Goal: Transaction & Acquisition: Purchase product/service

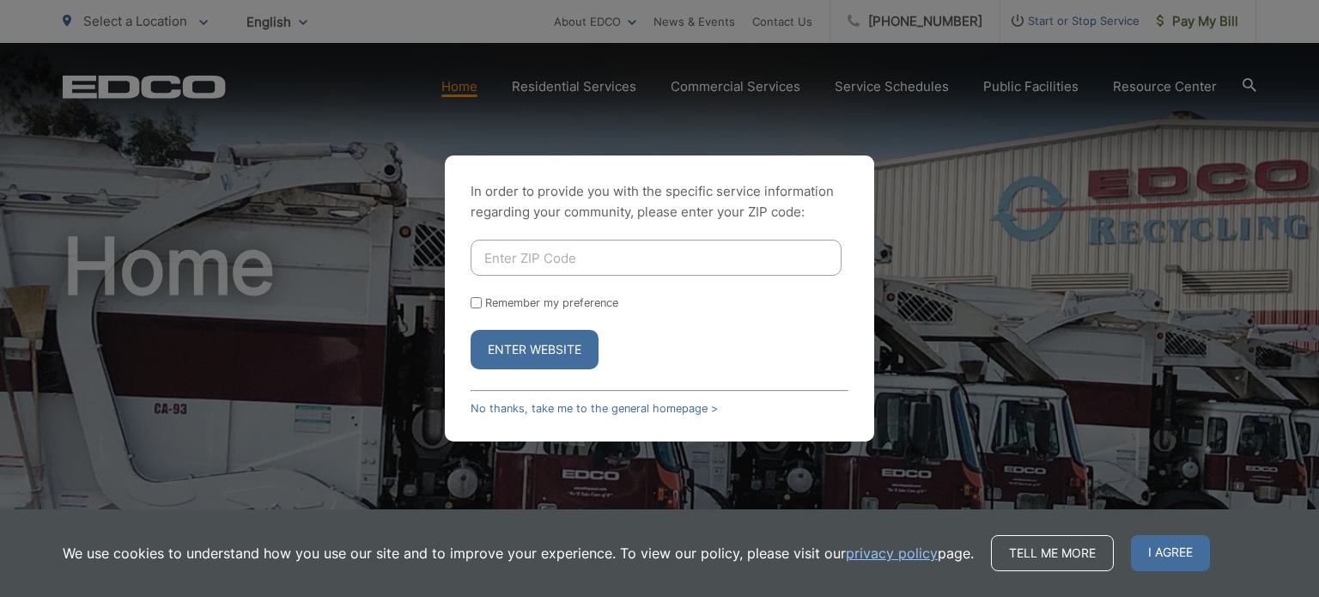
click at [529, 262] on input "Enter ZIP Code" at bounding box center [655, 258] width 371 height 36
type input "91950"
click at [470, 330] on button "Enter Website" at bounding box center [534, 349] width 128 height 39
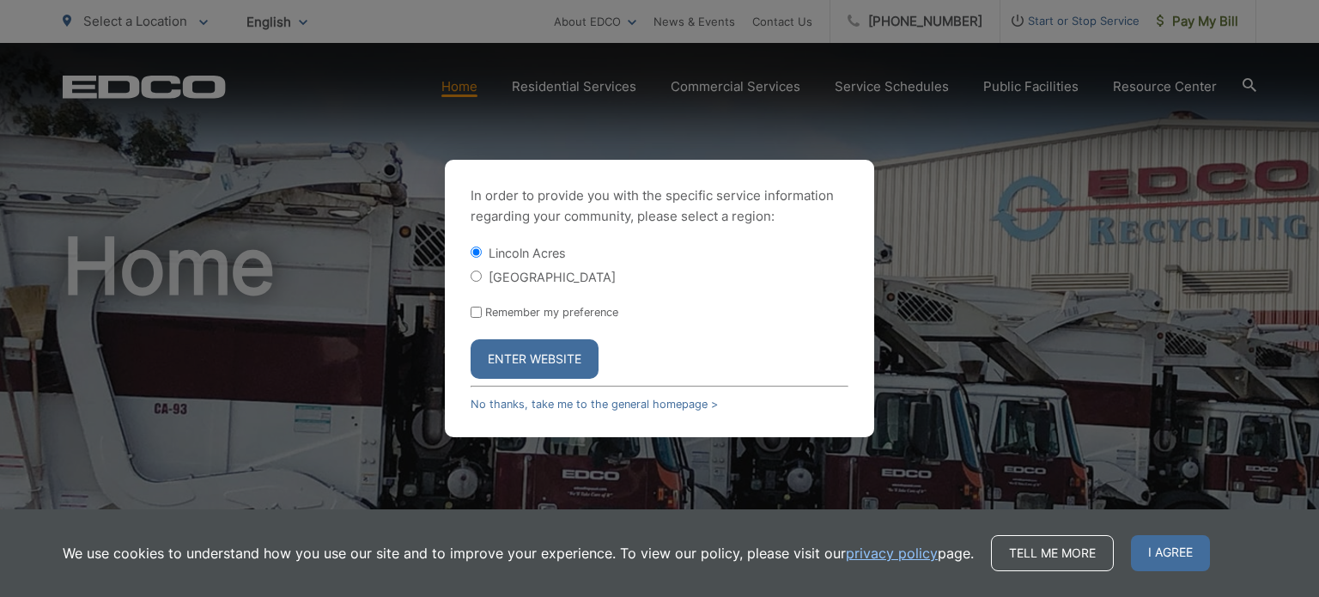
drag, startPoint x: 536, startPoint y: 385, endPoint x: 524, endPoint y: 358, distance: 29.2
click at [534, 383] on div "In order to provide you with the specific service information regarding your co…" at bounding box center [659, 298] width 429 height 277
click at [524, 358] on button "Enter Website" at bounding box center [534, 358] width 128 height 39
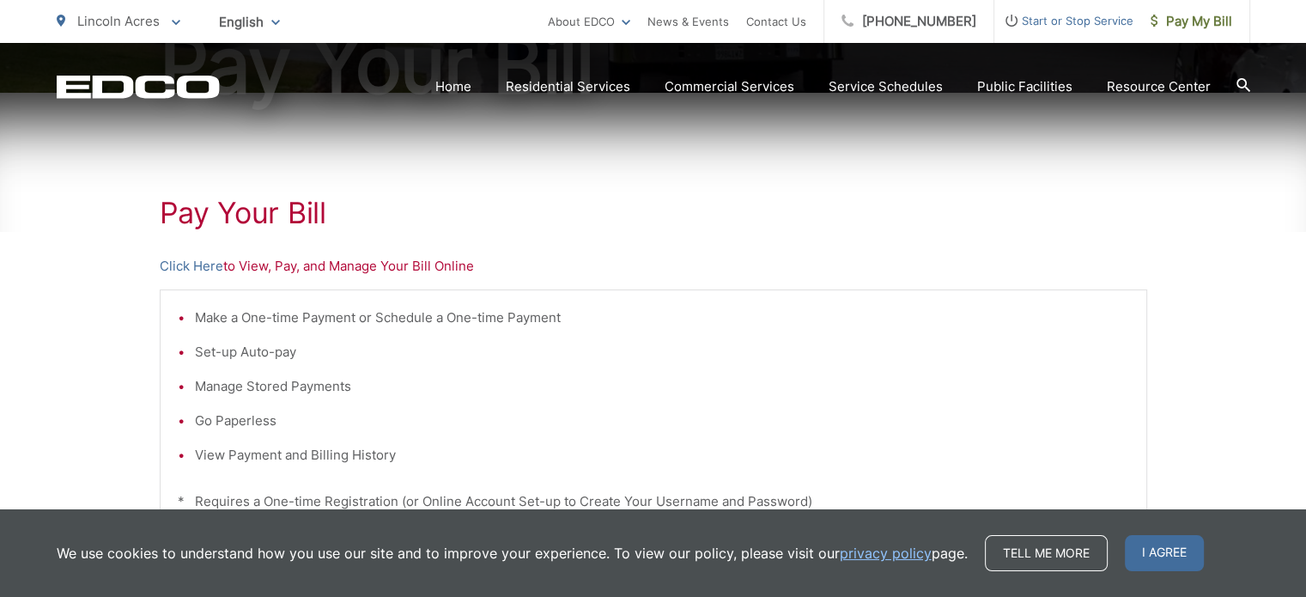
scroll to position [258, 0]
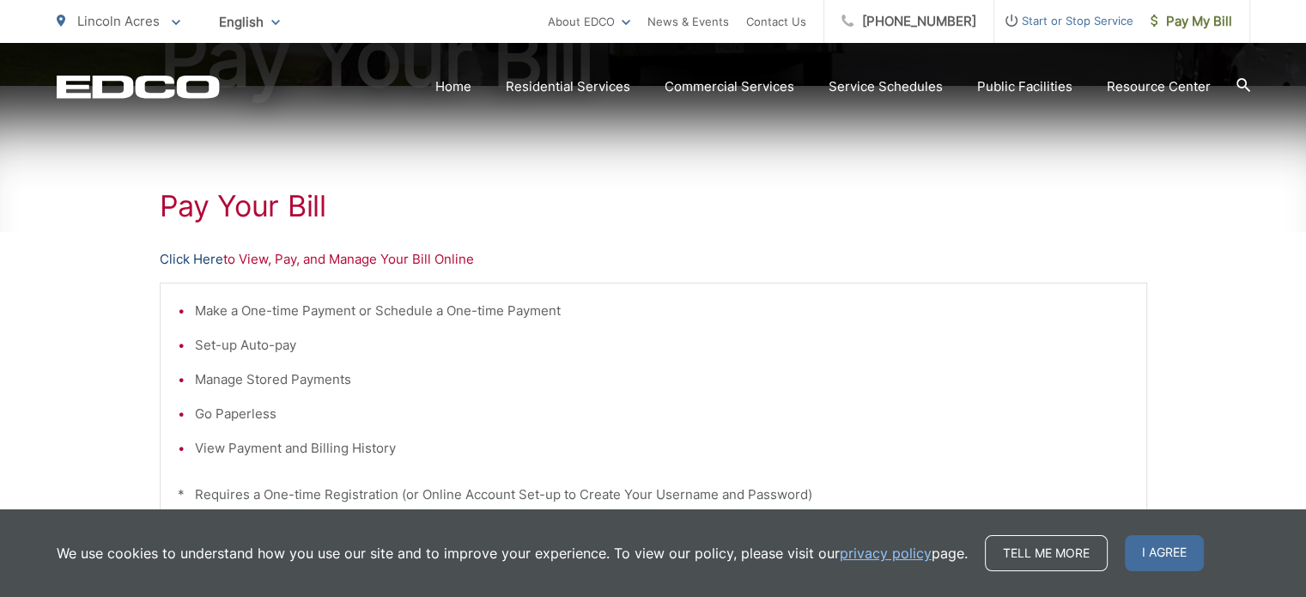
click at [203, 256] on link "Click Here" at bounding box center [192, 259] width 64 height 21
